Goal: Information Seeking & Learning: Learn about a topic

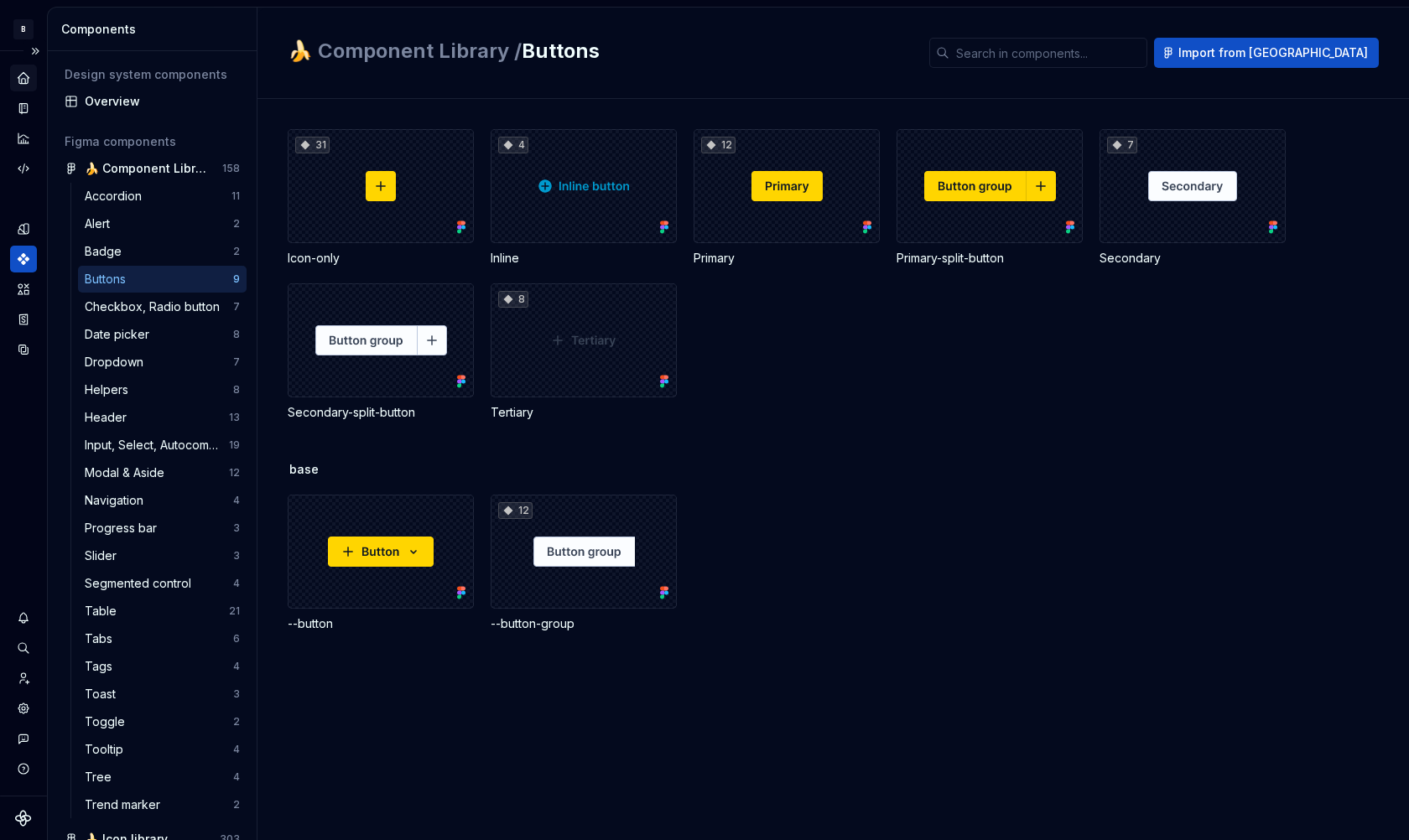
click at [22, 76] on icon "Home" at bounding box center [23, 78] width 10 height 10
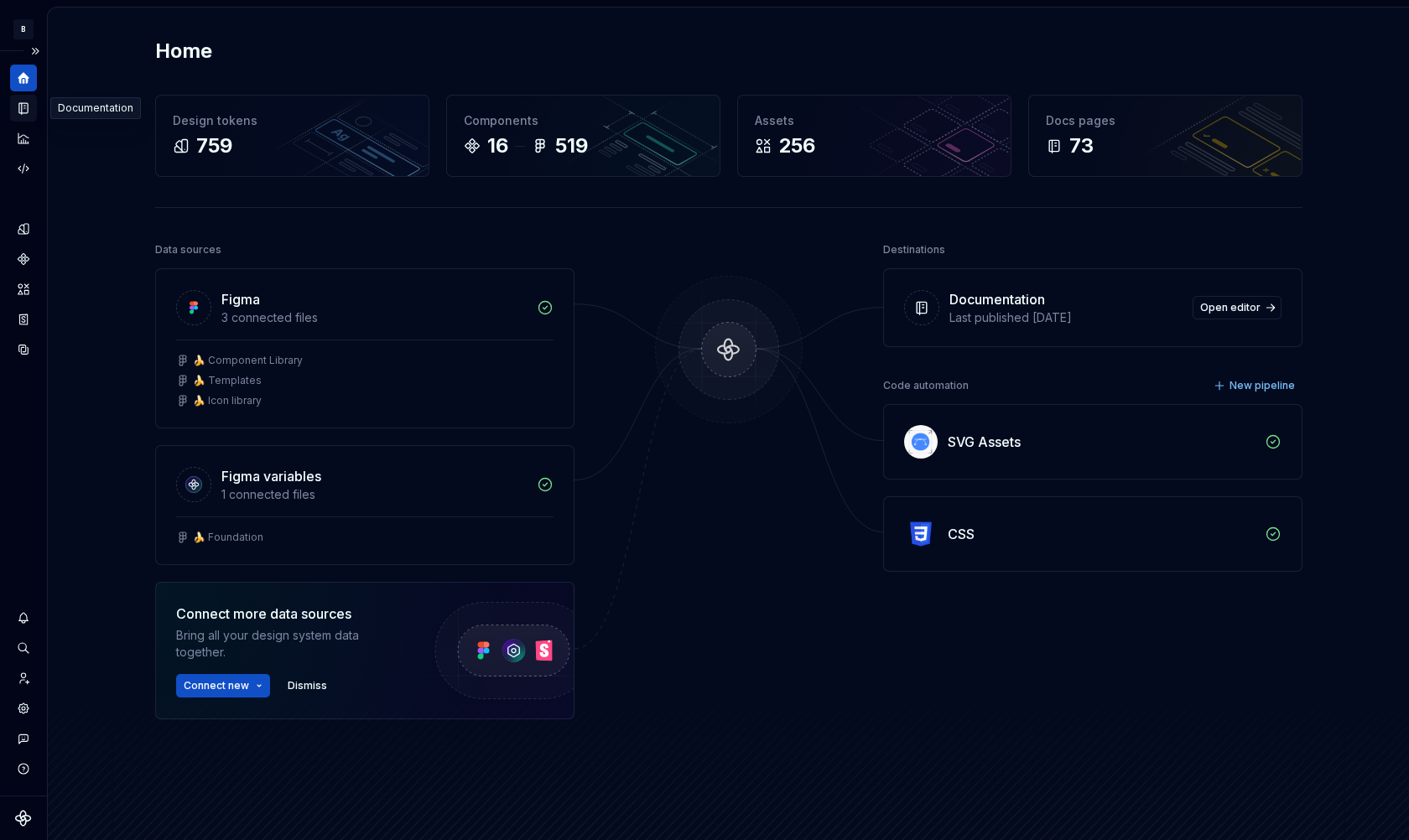
click at [26, 103] on icon "Documentation" at bounding box center [24, 108] width 9 height 10
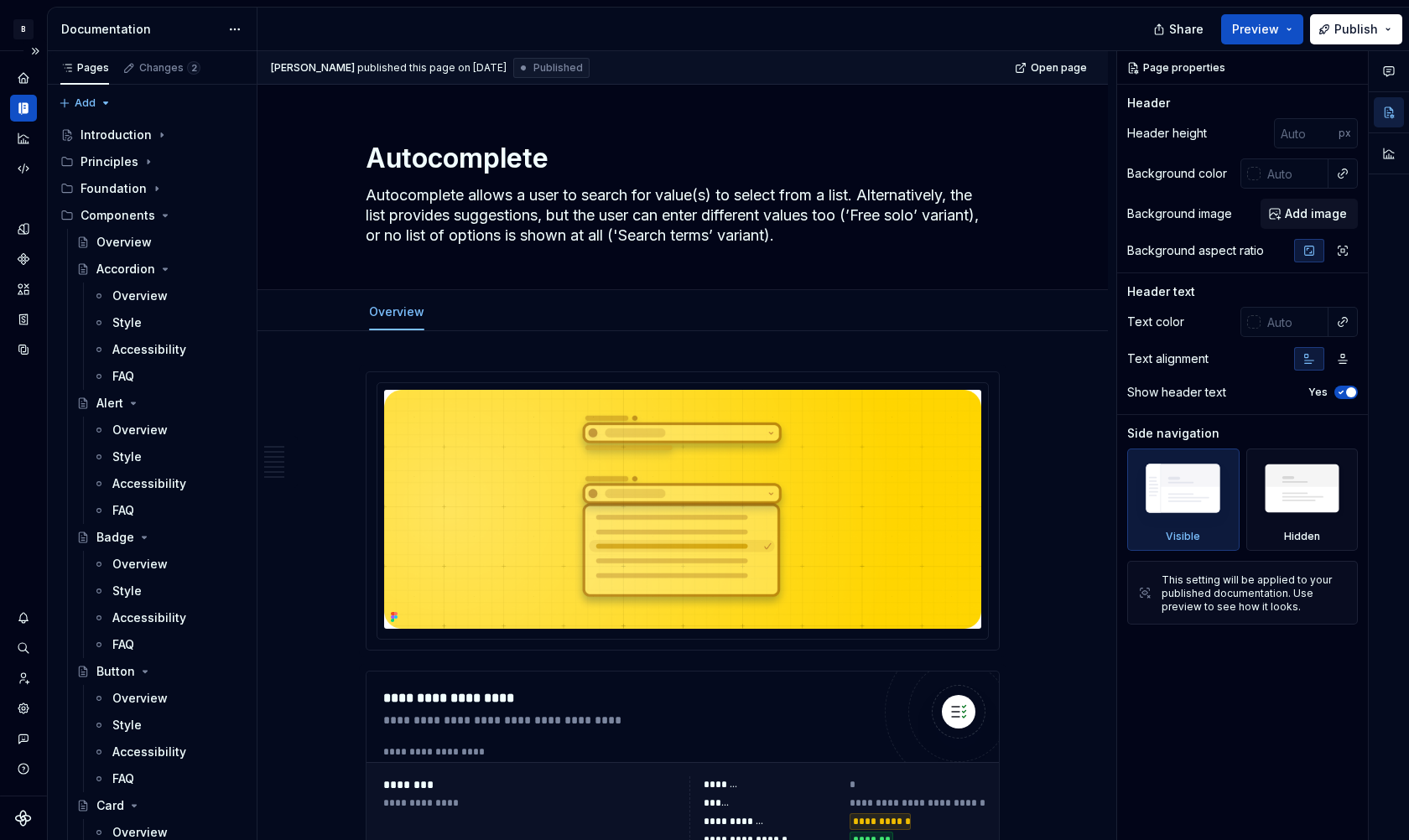
type textarea "*"
